Goal: Find specific page/section: Find specific page/section

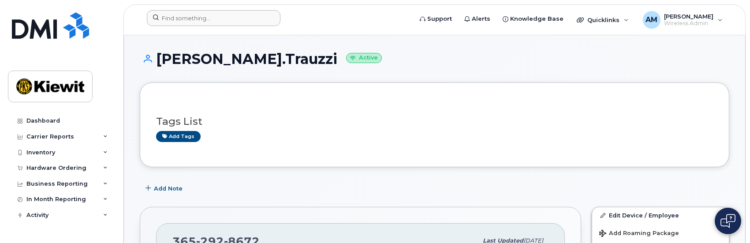
scroll to position [706, 0]
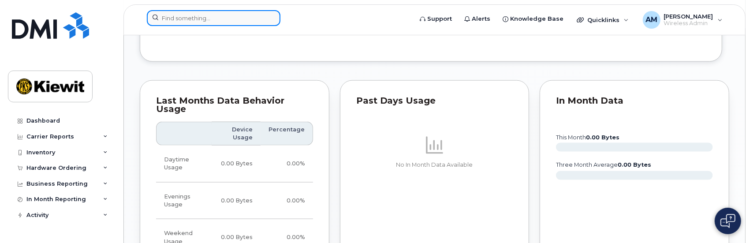
click at [199, 19] on input at bounding box center [214, 18] width 134 height 16
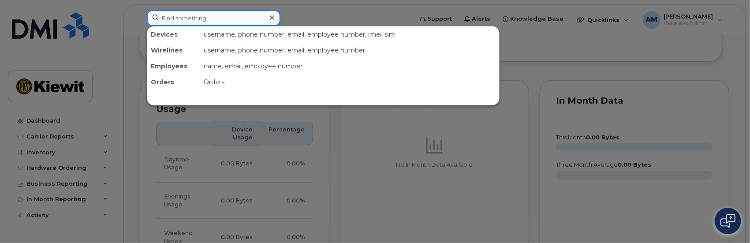
paste input "Babak.Saeidi"
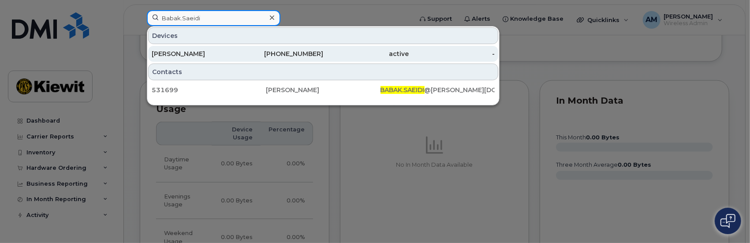
type input "Babak.Saeidi"
click at [171, 53] on div "[PERSON_NAME]" at bounding box center [195, 53] width 86 height 9
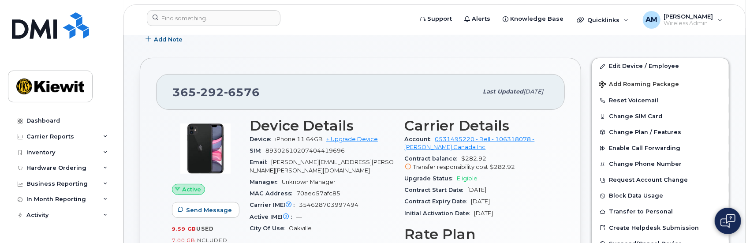
scroll to position [176, 0]
